Goal: Task Accomplishment & Management: Manage account settings

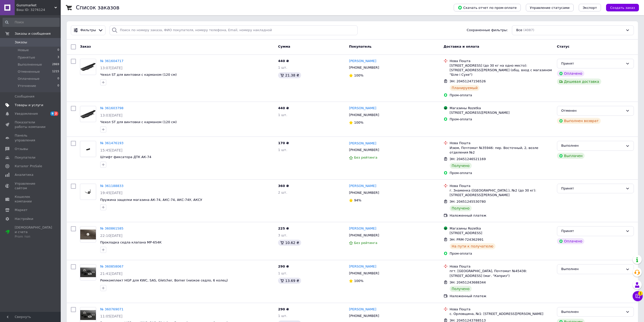
click at [41, 104] on span "Товары и услуги" at bounding box center [31, 105] width 32 height 5
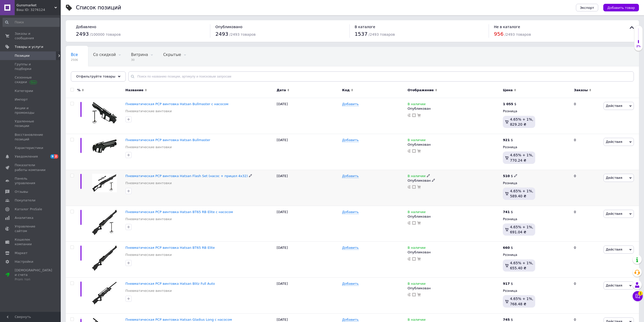
click at [249, 175] on icon at bounding box center [250, 175] width 3 height 3
drag, startPoint x: 174, startPoint y: 175, endPoint x: 200, endPoint y: 174, distance: 25.6
click at [200, 174] on input "Пневматическая PCP винтовка Hatsan Flash Set (насос + прицел 4х32)" at bounding box center [198, 176] width 148 height 8
click at [428, 174] on span at bounding box center [428, 175] width 3 height 3
click at [440, 177] on li "Нет в наличии" at bounding box center [457, 179] width 48 height 7
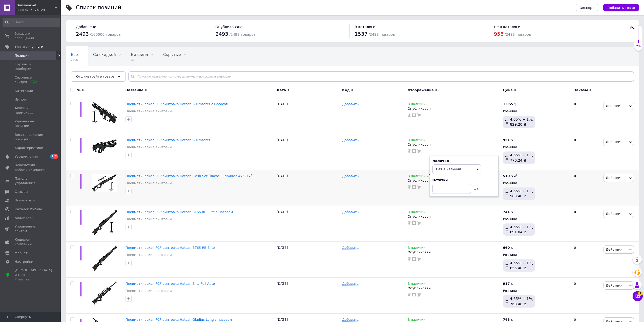
click at [399, 184] on div "Добавить" at bounding box center [374, 188] width 66 height 36
click at [45, 8] on div "Ваш ID: 3276124" at bounding box center [38, 10] width 44 height 5
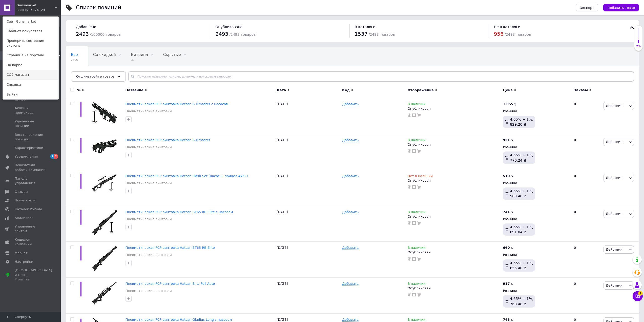
click at [22, 70] on link "СО2 магазин" at bounding box center [31, 75] width 56 height 10
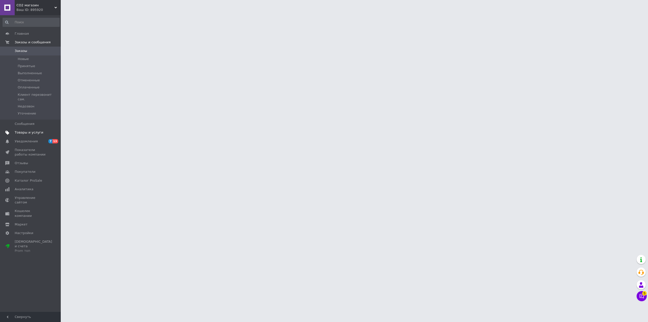
click at [27, 130] on span "Товары и услуги" at bounding box center [29, 132] width 29 height 5
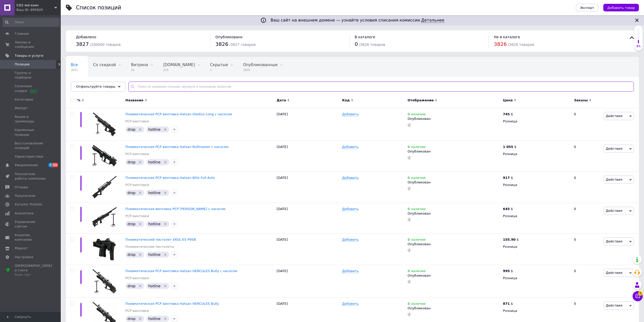
click at [193, 85] on input "text" at bounding box center [381, 87] width 506 height 10
paste input "Hatsan Flash Set"
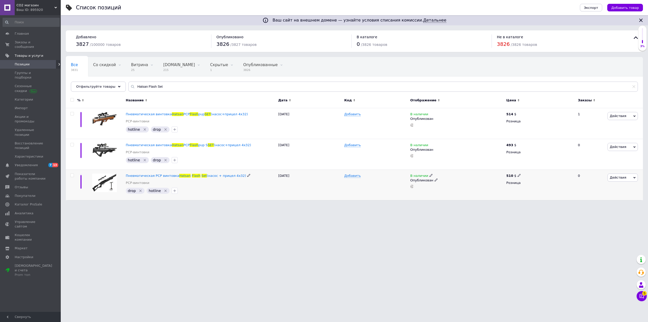
click at [430, 174] on icon at bounding box center [431, 175] width 3 height 3
click at [437, 179] on li "Нет в наличии" at bounding box center [460, 179] width 48 height 7
click at [380, 186] on div "Добавить" at bounding box center [376, 185] width 66 height 31
drag, startPoint x: 168, startPoint y: 89, endPoint x: 97, endPoint y: 90, distance: 70.1
click at [97, 90] on div "Отфильтруйте товары Hatsan Flash Set" at bounding box center [354, 87] width 567 height 10
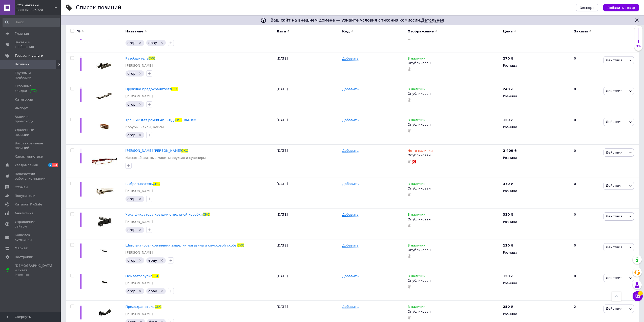
scroll to position [338, 0]
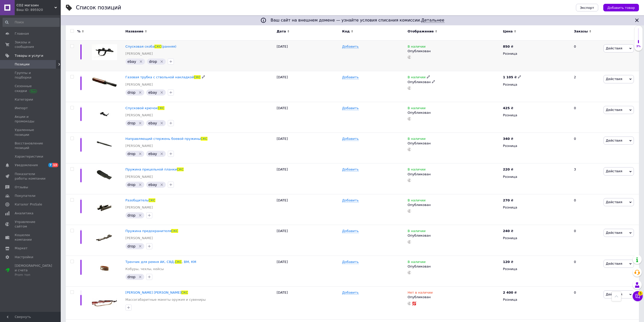
drag, startPoint x: 87, startPoint y: 82, endPoint x: 144, endPoint y: 66, distance: 59.0
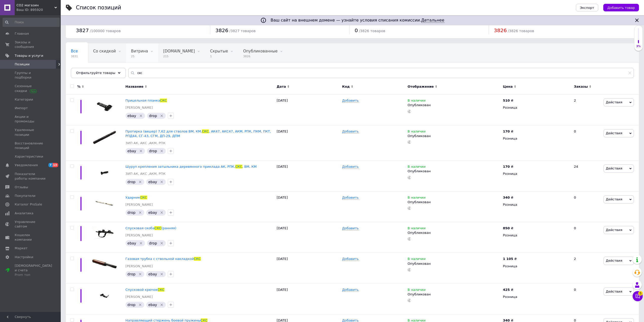
scroll to position [0, 0]
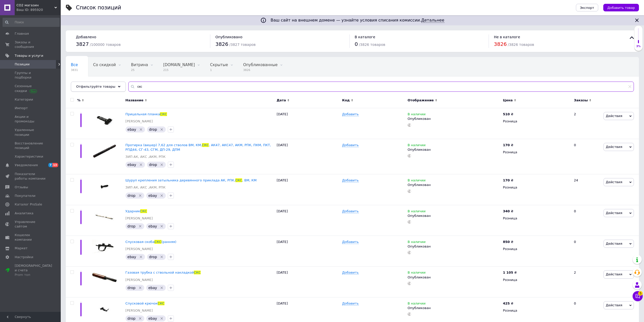
drag, startPoint x: 145, startPoint y: 86, endPoint x: 117, endPoint y: 87, distance: 27.9
click at [117, 87] on div "Отфильтруйте товары скс" at bounding box center [352, 87] width 563 height 10
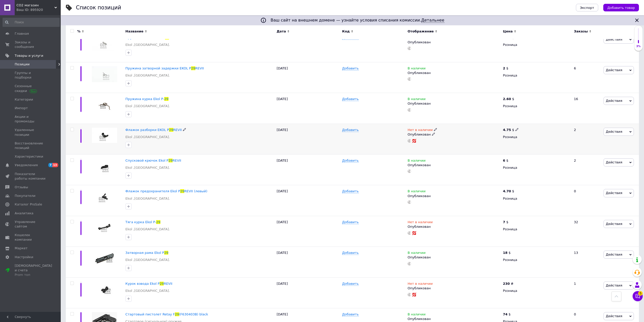
scroll to position [338, 0]
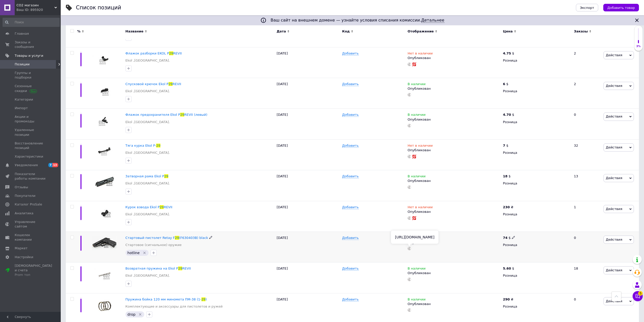
click at [409, 249] on use at bounding box center [410, 249] width 4 height 4
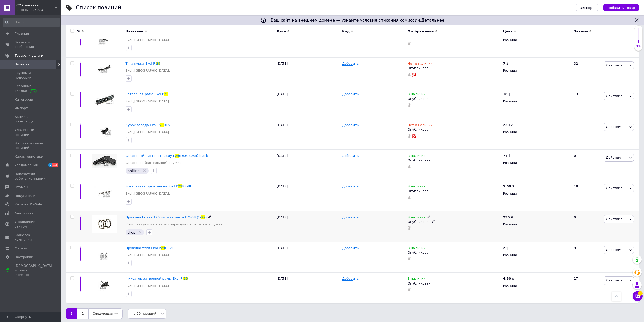
scroll to position [422, 0]
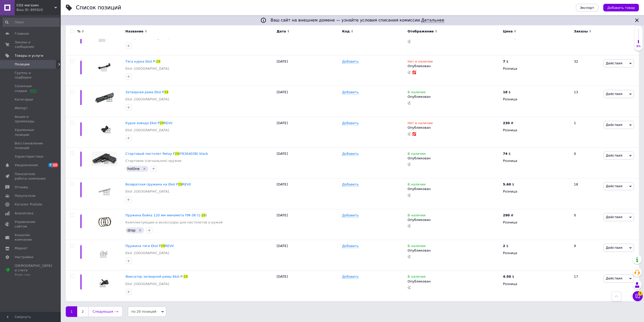
click at [100, 313] on link "Следующая" at bounding box center [105, 311] width 34 height 11
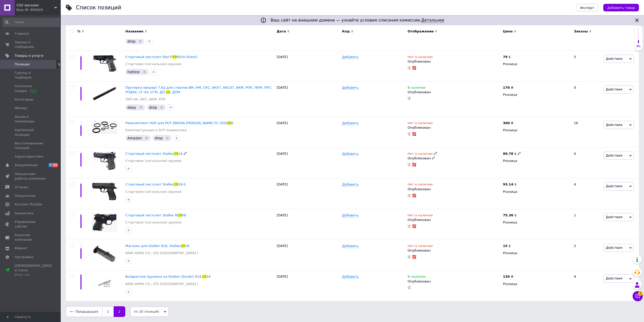
scroll to position [88, 0]
click at [410, 68] on use at bounding box center [410, 68] width 4 height 4
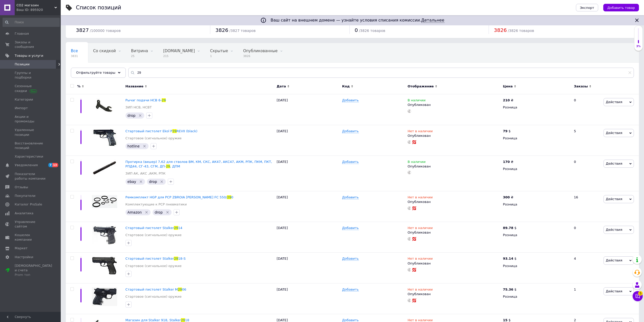
scroll to position [0, 0]
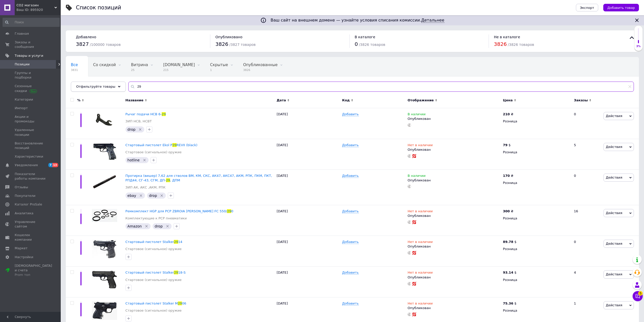
drag, startPoint x: 151, startPoint y: 84, endPoint x: 116, endPoint y: 85, distance: 34.2
click at [116, 85] on div "Отфильтруйте товары 29" at bounding box center [352, 87] width 563 height 10
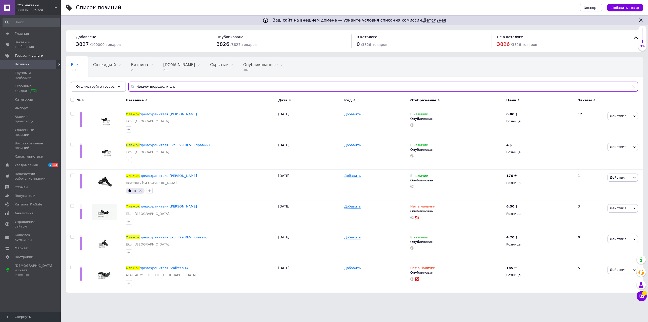
click at [139, 87] on input "флажок предохранитель" at bounding box center [383, 87] width 510 height 10
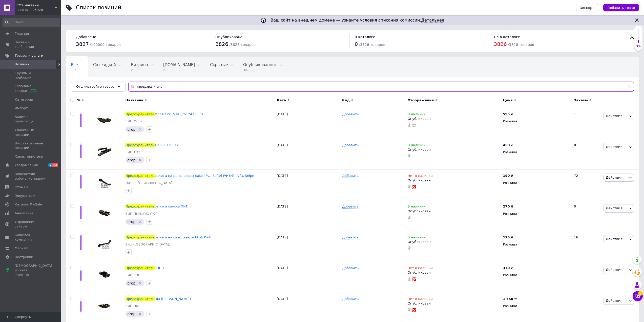
click at [187, 85] on input "предохранитель" at bounding box center [381, 87] width 506 height 10
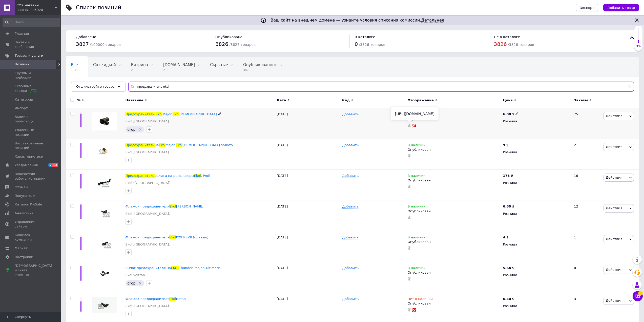
type input "предохранитель ekol"
click at [409, 126] on icon at bounding box center [410, 126] width 4 height 4
click at [434, 113] on icon at bounding box center [435, 113] width 3 height 3
click at [449, 116] on li "В наличии" at bounding box center [463, 117] width 48 height 7
click at [397, 123] on div "Добавить" at bounding box center [374, 123] width 66 height 31
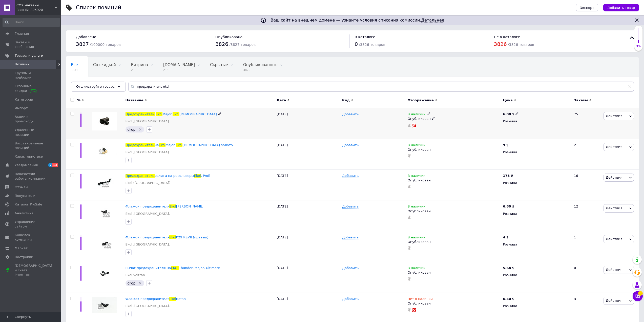
click at [218, 112] on span at bounding box center [219, 114] width 3 height 4
drag, startPoint x: 193, startPoint y: 114, endPoint x: 125, endPoint y: 114, distance: 67.6
click at [125, 114] on input "Предохранитель Ekol Major, Ekol [DEMOGRAPHIC_DATA]" at bounding box center [198, 114] width 148 height 8
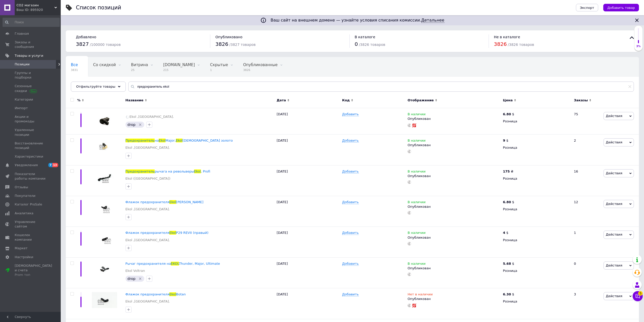
click at [39, 8] on div "Ваш ID: 895920" at bounding box center [38, 10] width 44 height 5
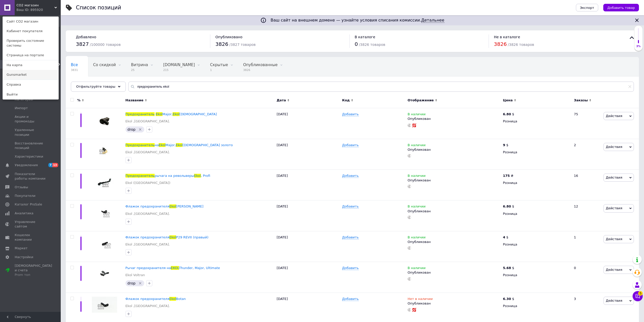
click at [24, 70] on link "Gunsmarket" at bounding box center [31, 75] width 56 height 10
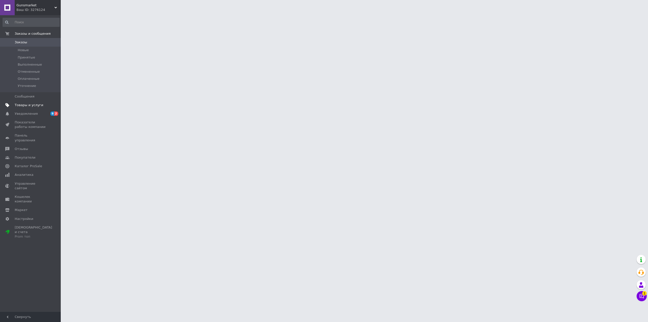
click at [27, 105] on span "Товары и услуги" at bounding box center [29, 105] width 29 height 5
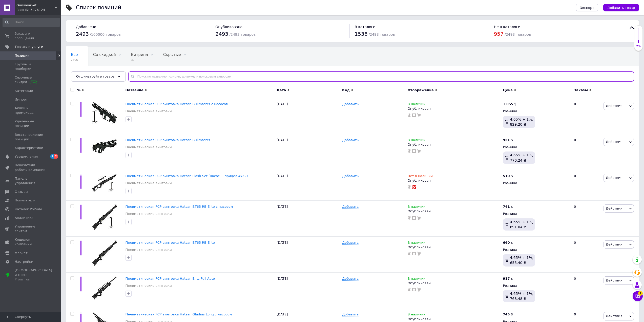
click at [216, 75] on input "text" at bounding box center [381, 76] width 506 height 10
paste input "Предохранитель Ekol Major, Ekol [DEMOGRAPHIC_DATA]"
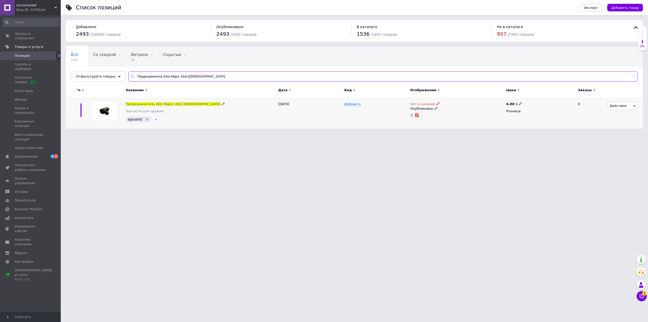
type input "Предохранитель Ekol Major, Ekol [DEMOGRAPHIC_DATA]"
click at [437, 103] on use at bounding box center [438, 103] width 3 height 3
click at [448, 105] on li "В наличии" at bounding box center [466, 107] width 48 height 7
click at [381, 115] on div "Добавить" at bounding box center [376, 113] width 66 height 31
click at [412, 115] on icon at bounding box center [412, 115] width 4 height 4
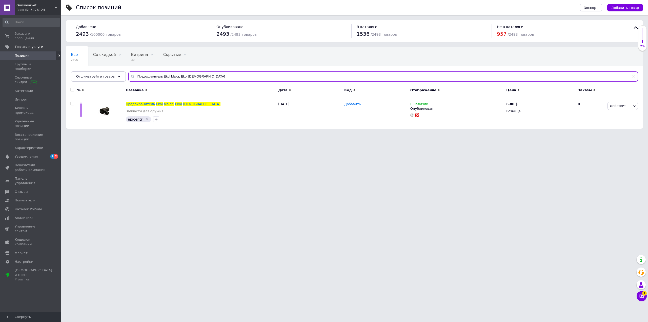
drag, startPoint x: 200, startPoint y: 75, endPoint x: 126, endPoint y: 78, distance: 74.5
click at [128, 78] on div "Предохранитель Ekol Major, Ekol [DEMOGRAPHIC_DATA]" at bounding box center [383, 76] width 510 height 10
